Goal: Complete application form

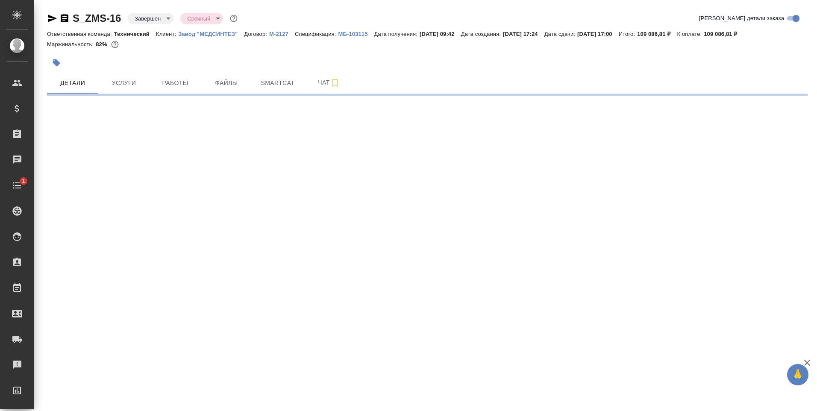
select select "RU"
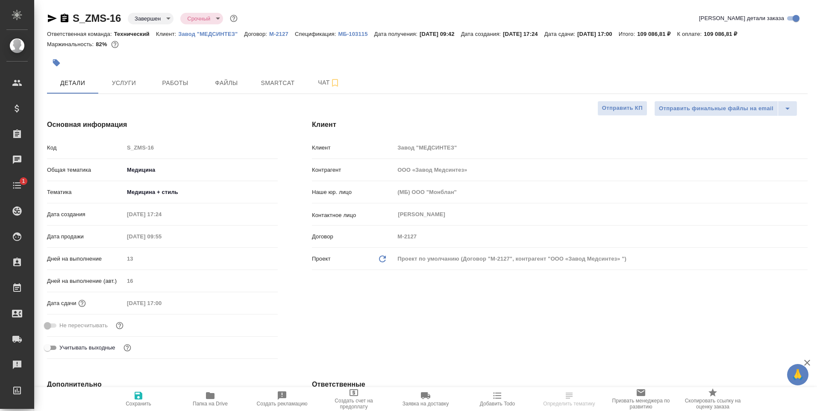
type input "ООО «Завод Медсинтез»"
type textarea "x"
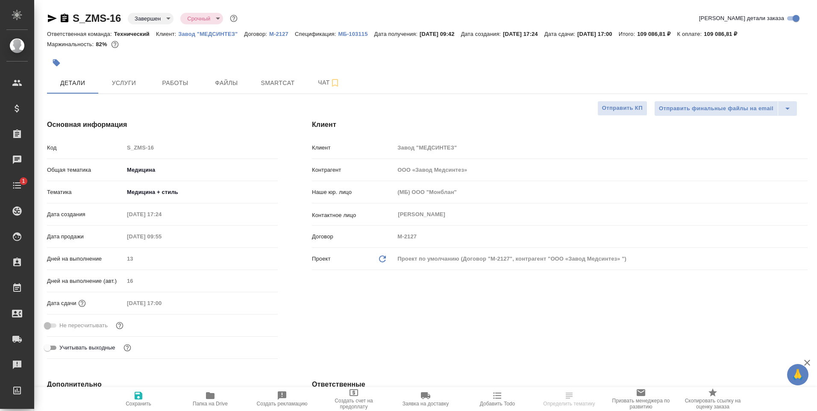
type textarea "x"
type input "Сергеева Анастасия"
type input "Каирова Бэлла"
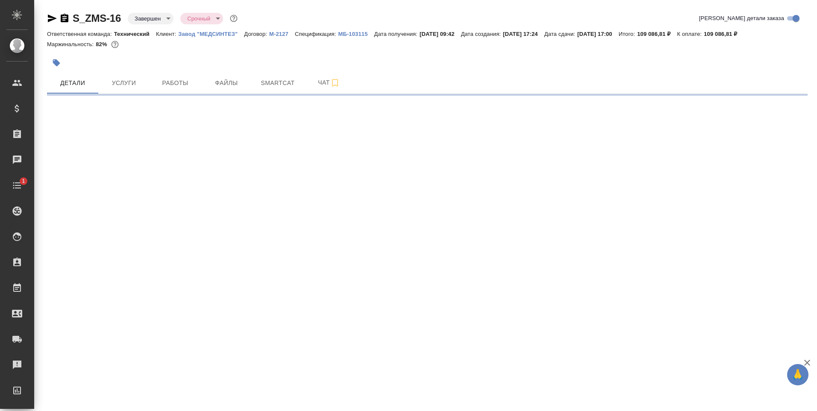
select select "RU"
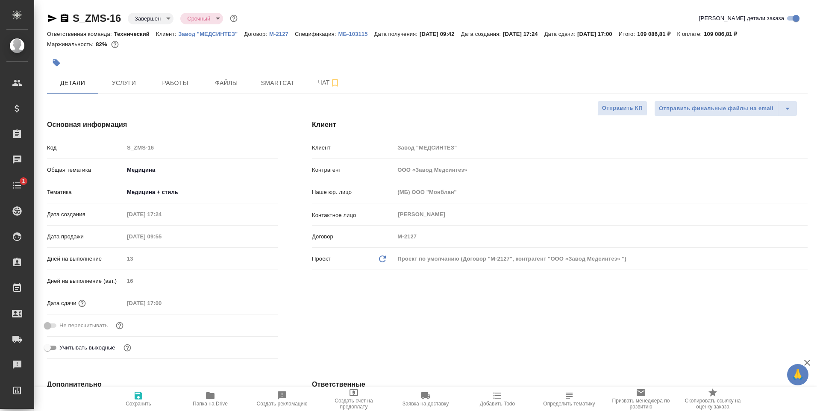
type textarea "x"
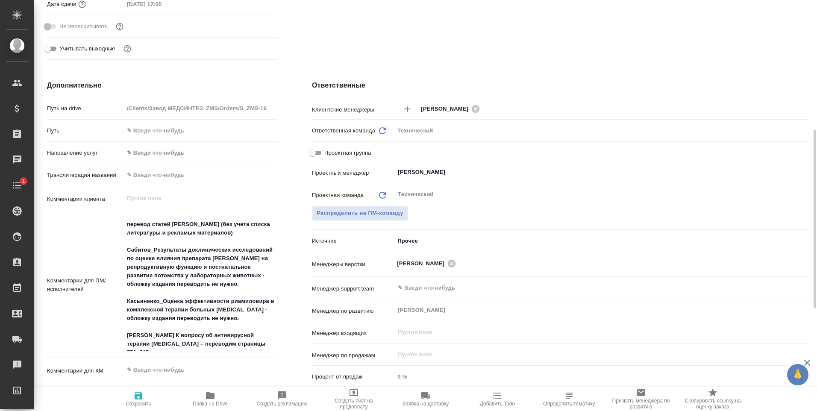
scroll to position [342, 0]
